Goal: Task Accomplishment & Management: Manage account settings

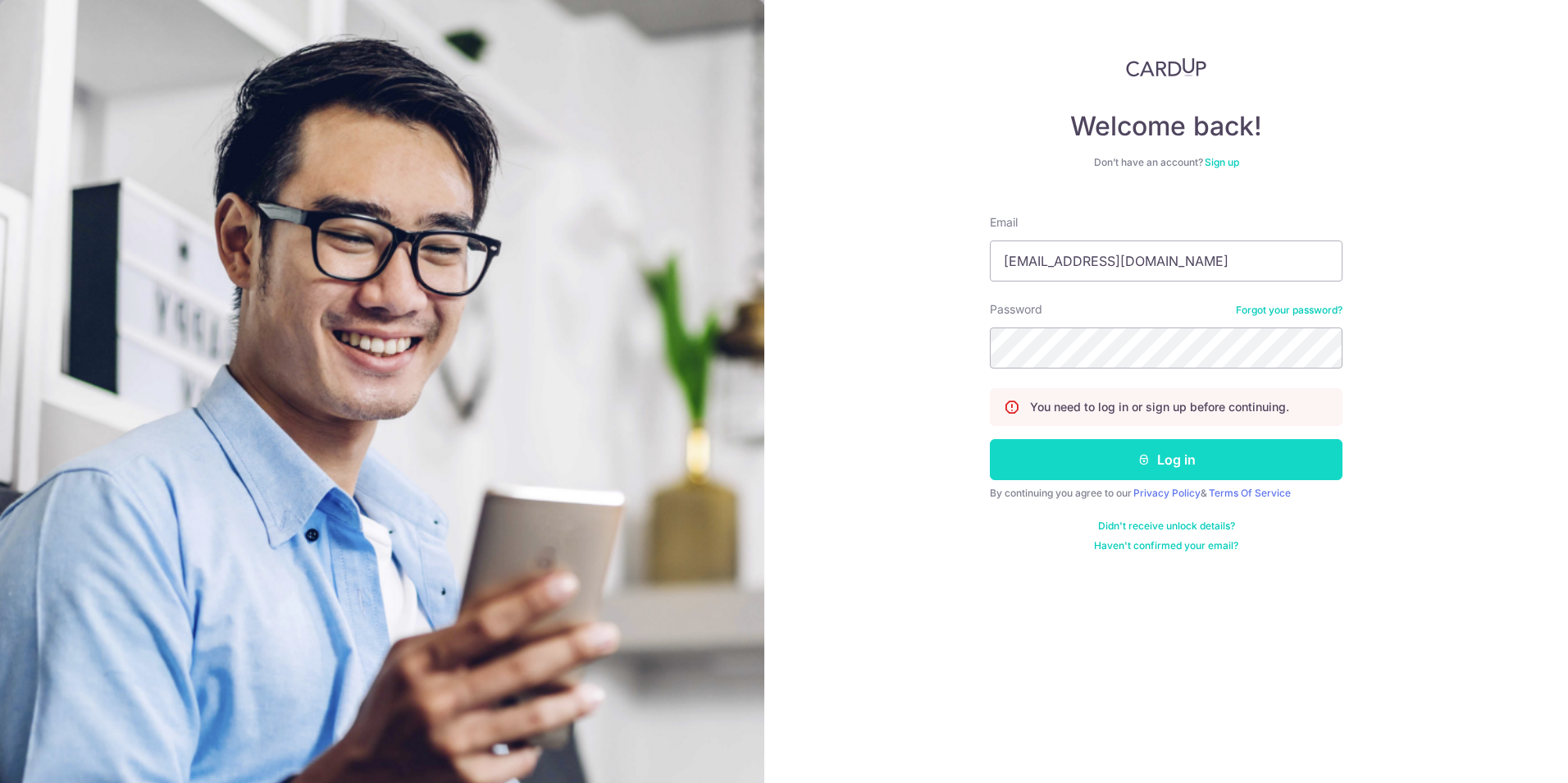
click at [1142, 445] on button "Log in" at bounding box center [1166, 459] width 353 height 41
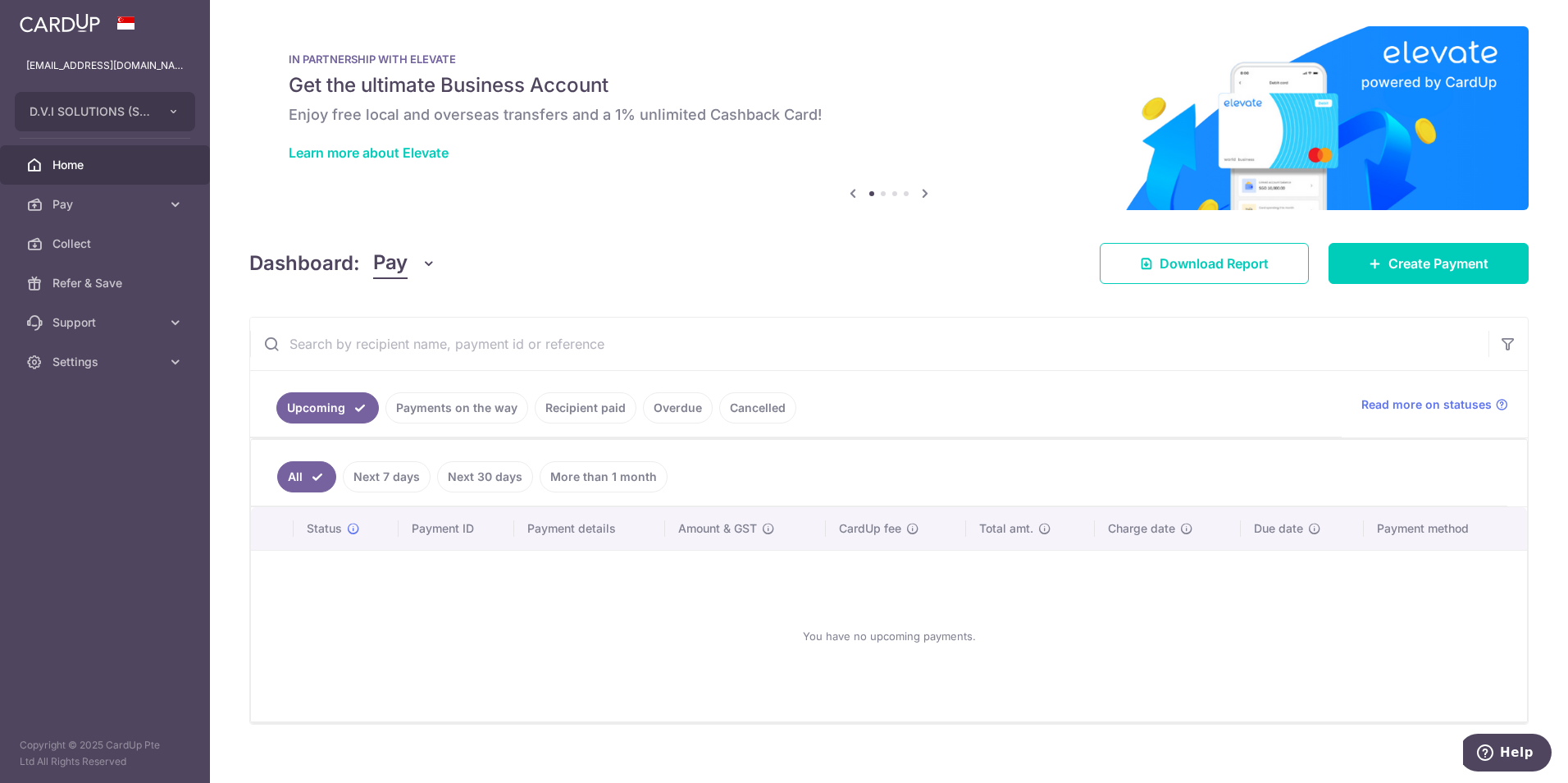
click at [581, 421] on link "Recipient paid" at bounding box center [585, 408] width 102 height 31
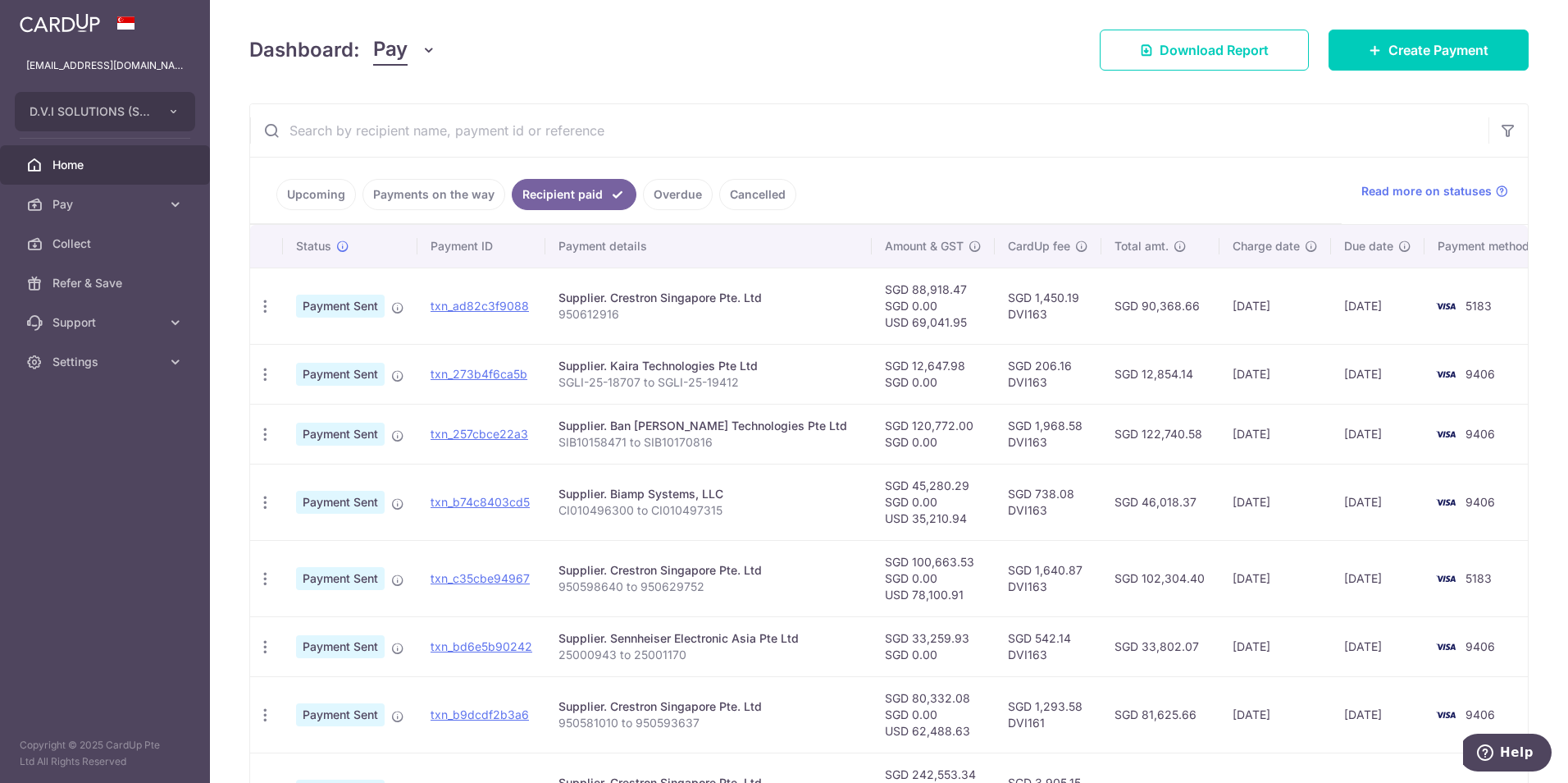
scroll to position [252, 0]
